Goal: Navigation & Orientation: Go to known website

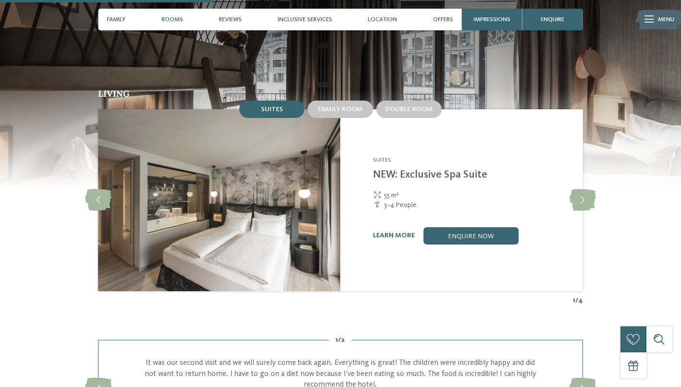
scroll to position [934, 0]
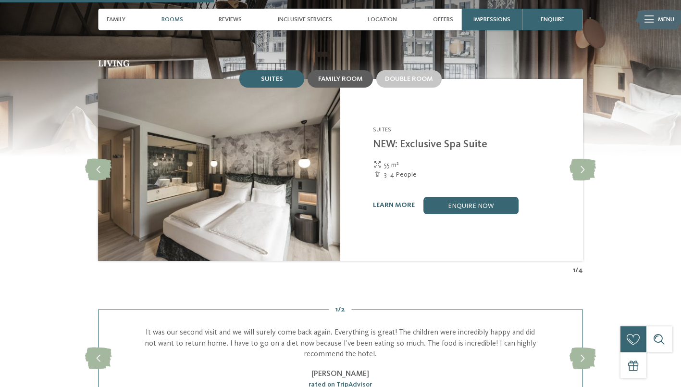
click at [331, 75] on span "Family room" at bounding box center [340, 78] width 45 height 7
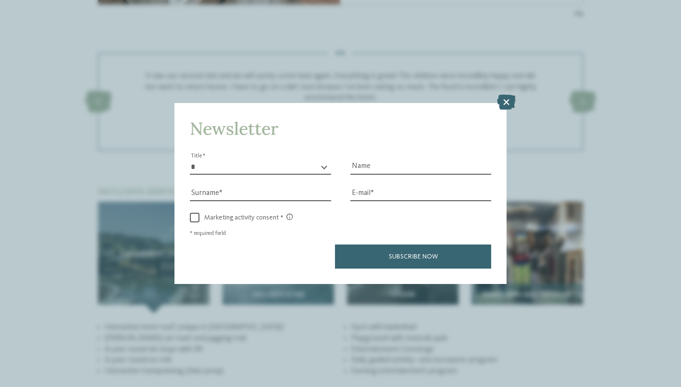
scroll to position [1224, 0]
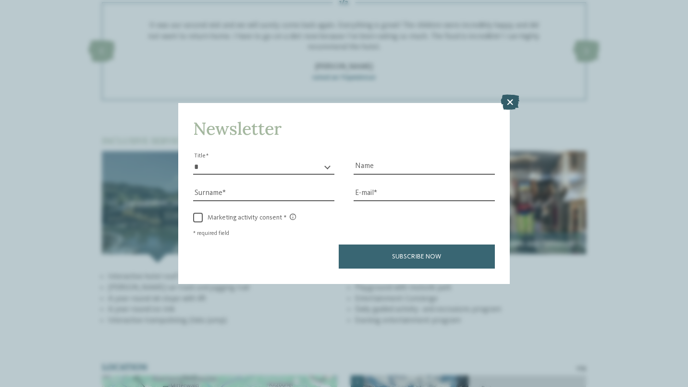
click at [508, 102] on icon at bounding box center [510, 102] width 19 height 15
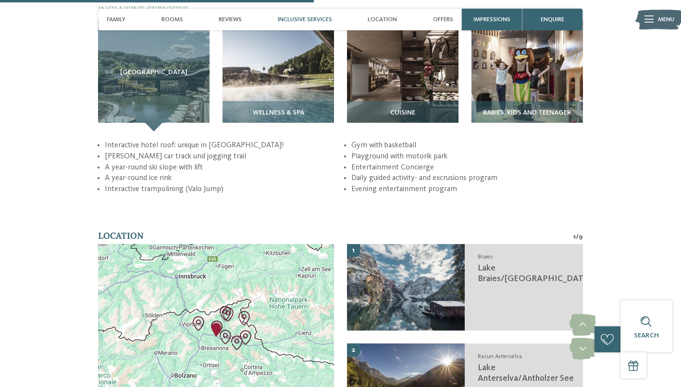
scroll to position [1373, 0]
click at [309, 23] on div "Inclusive services" at bounding box center [305, 20] width 63 height 22
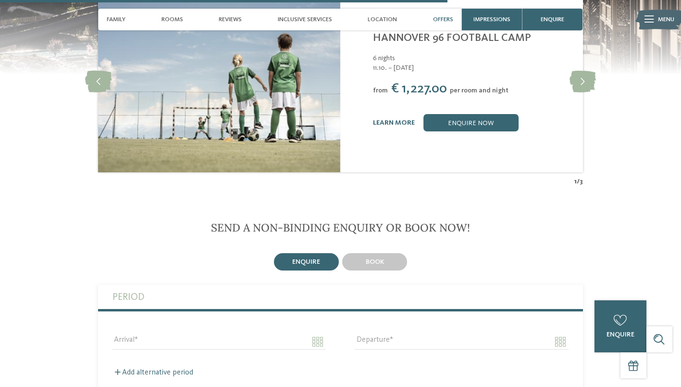
scroll to position [1883, 0]
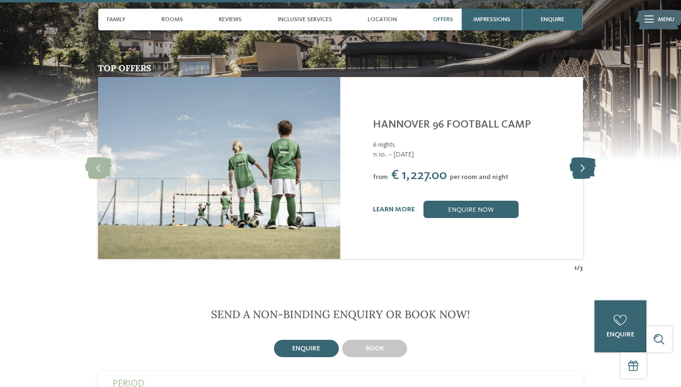
click at [580, 162] on icon at bounding box center [583, 168] width 26 height 22
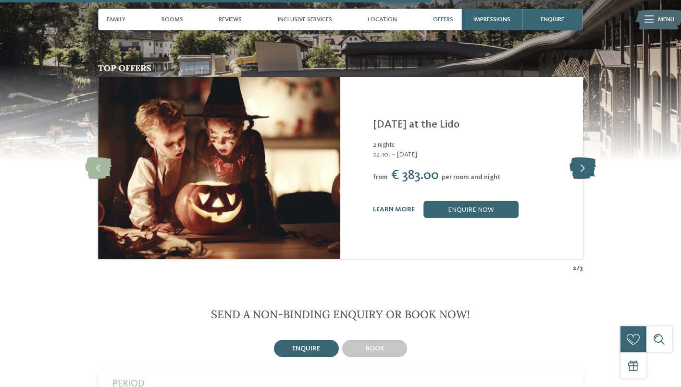
click at [580, 162] on icon at bounding box center [583, 168] width 26 height 22
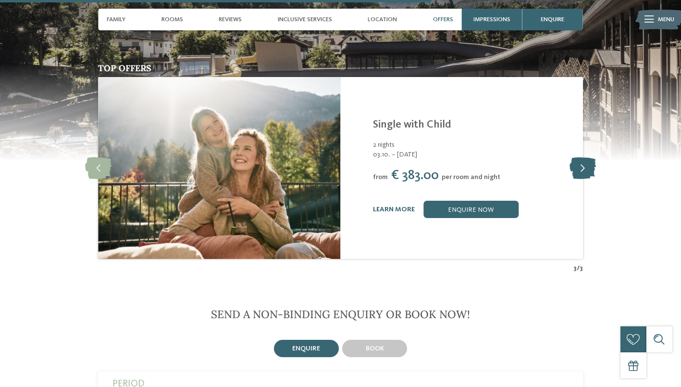
click at [580, 162] on icon at bounding box center [583, 168] width 26 height 22
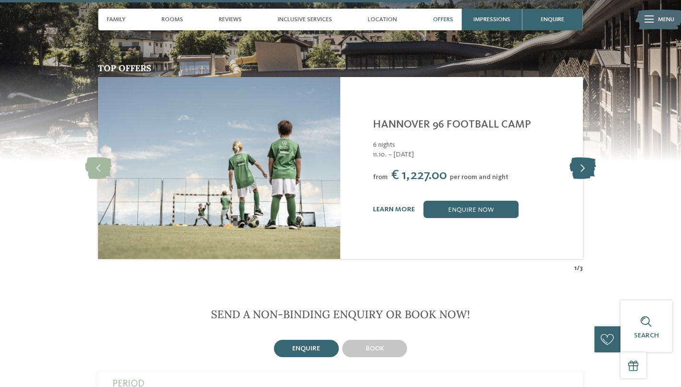
click at [580, 162] on icon at bounding box center [583, 168] width 26 height 22
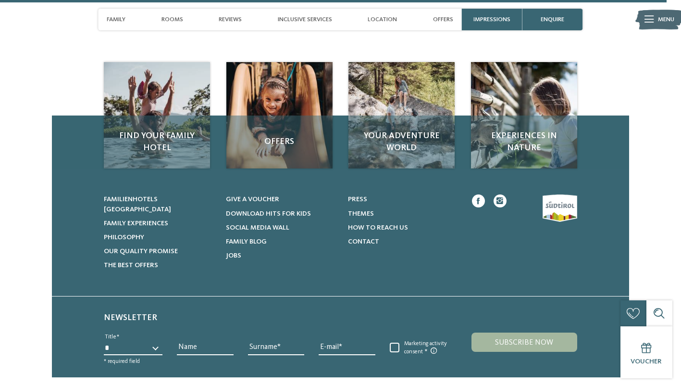
scroll to position [2935, 0]
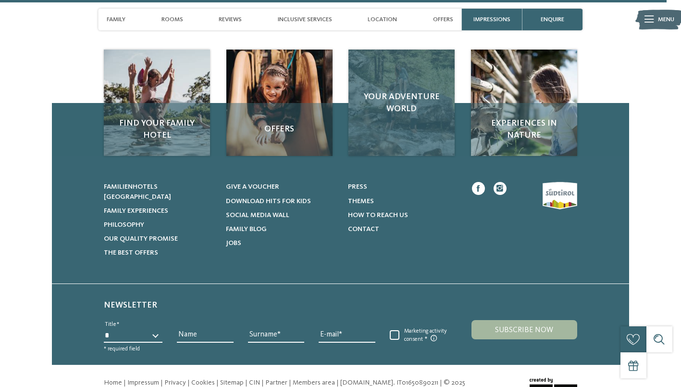
click at [394, 118] on div "Your adventure world" at bounding box center [402, 103] width 106 height 106
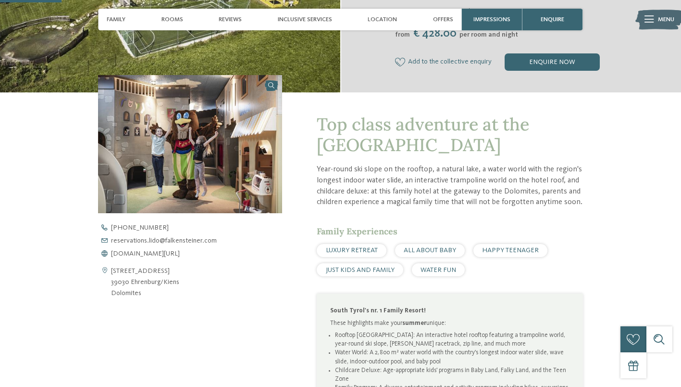
scroll to position [272, 0]
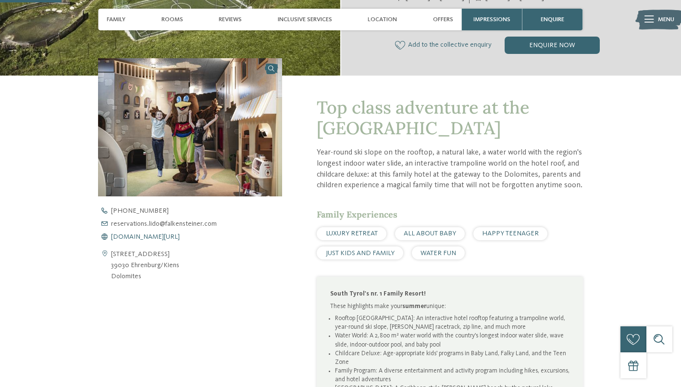
click at [135, 236] on span "[DOMAIN_NAME][URL]" at bounding box center [145, 236] width 69 height 7
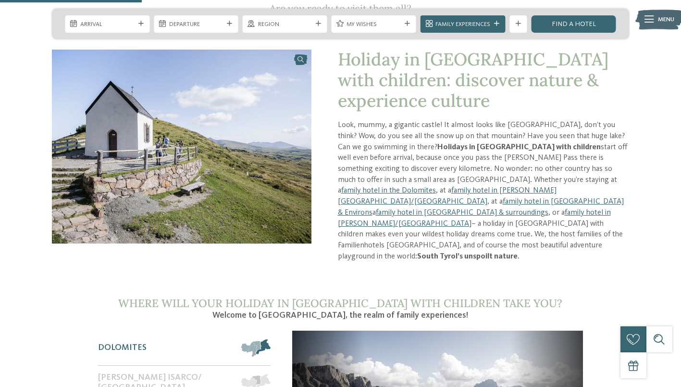
scroll to position [488, 0]
